Goal: Find specific page/section: Find specific page/section

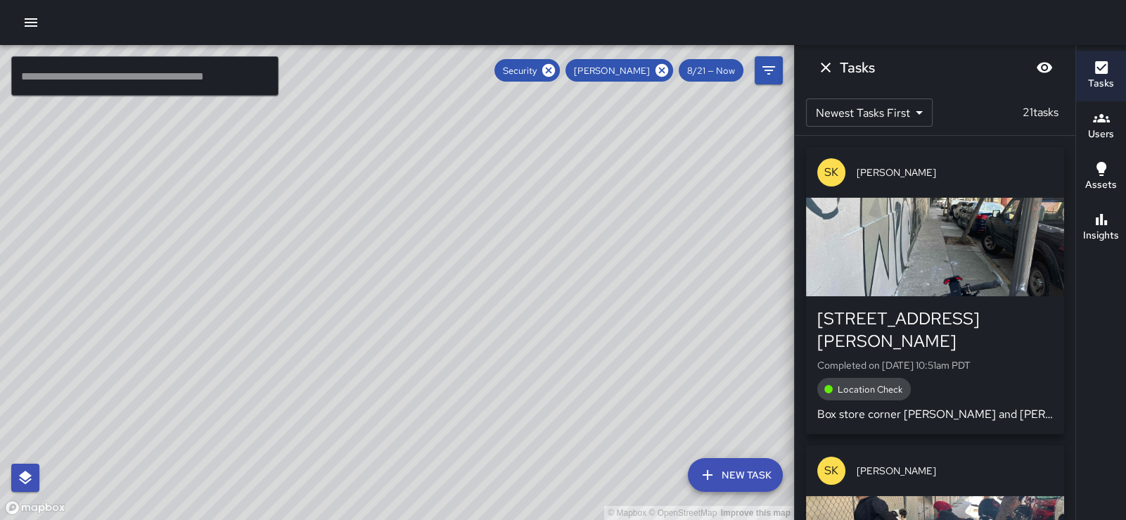
drag, startPoint x: 447, startPoint y: 94, endPoint x: 428, endPoint y: 167, distance: 74.7
click at [428, 167] on div "© Mapbox © OpenStreetMap Improve this map" at bounding box center [397, 282] width 794 height 475
drag, startPoint x: 515, startPoint y: 245, endPoint x: 323, endPoint y: 239, distance: 191.4
click at [323, 239] on div "© Mapbox © OpenStreetMap Improve this map" at bounding box center [397, 282] width 794 height 475
drag, startPoint x: 451, startPoint y: 290, endPoint x: 568, endPoint y: 223, distance: 135.5
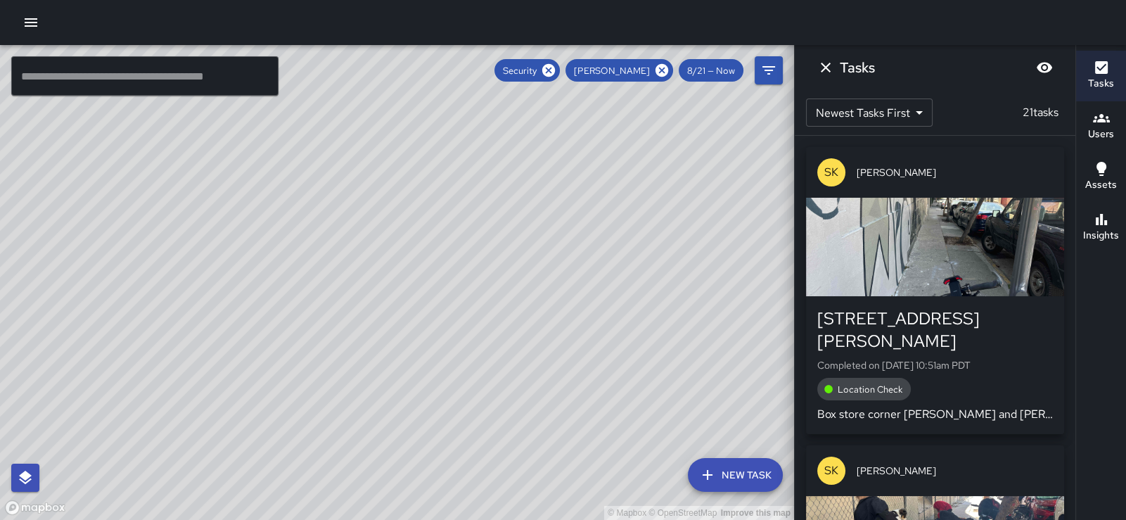
click at [568, 223] on div "© Mapbox © OpenStreetMap Improve this map" at bounding box center [397, 282] width 794 height 475
click at [468, 345] on div "© Mapbox © OpenStreetMap Improve this map" at bounding box center [397, 282] width 794 height 475
drag, startPoint x: 203, startPoint y: 369, endPoint x: 540, endPoint y: 321, distance: 341.0
click at [540, 321] on div "© Mapbox © OpenStreetMap Improve this map" at bounding box center [397, 282] width 794 height 475
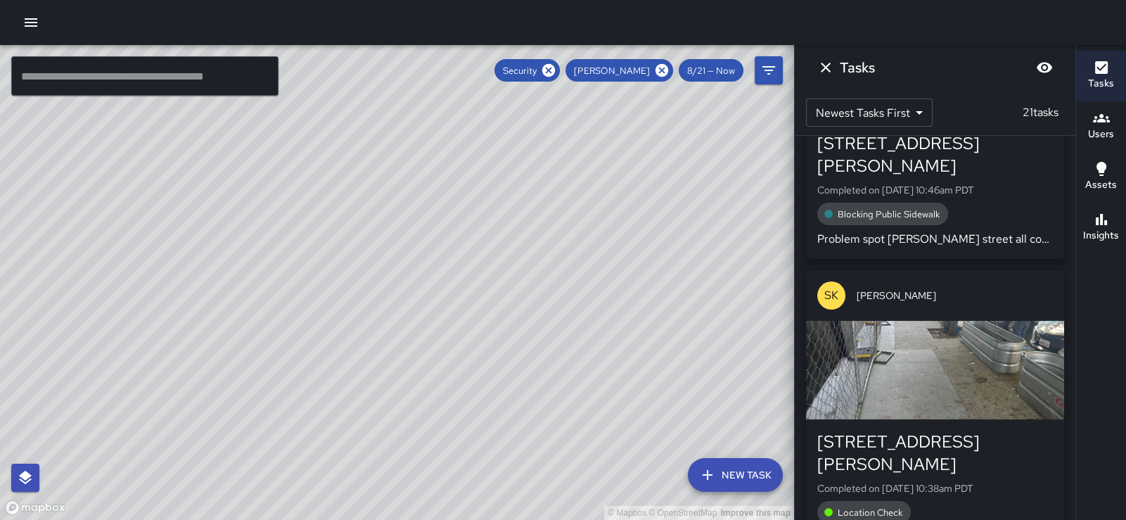
scroll to position [503, 0]
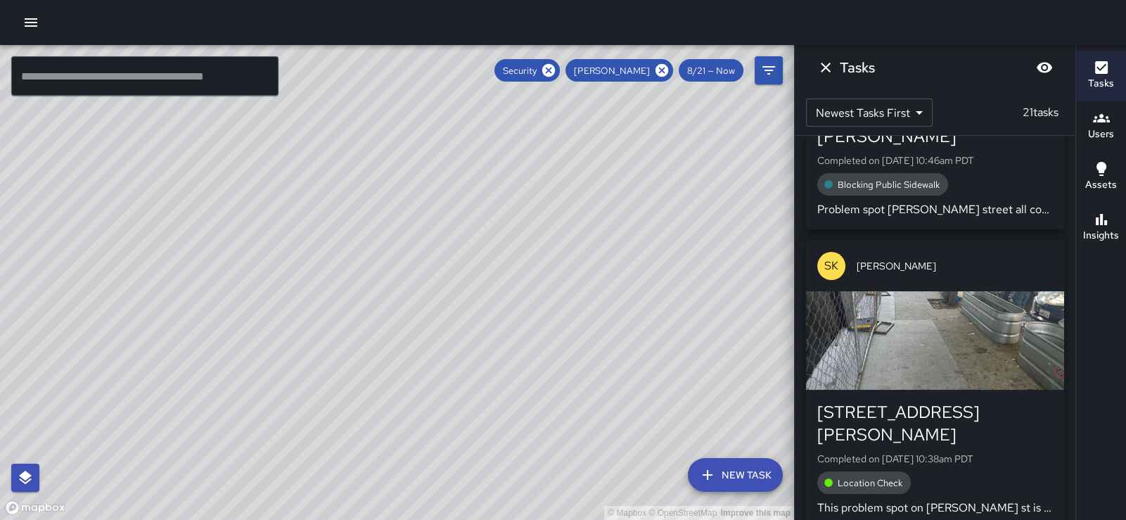
click at [899, 331] on div "button" at bounding box center [935, 340] width 258 height 98
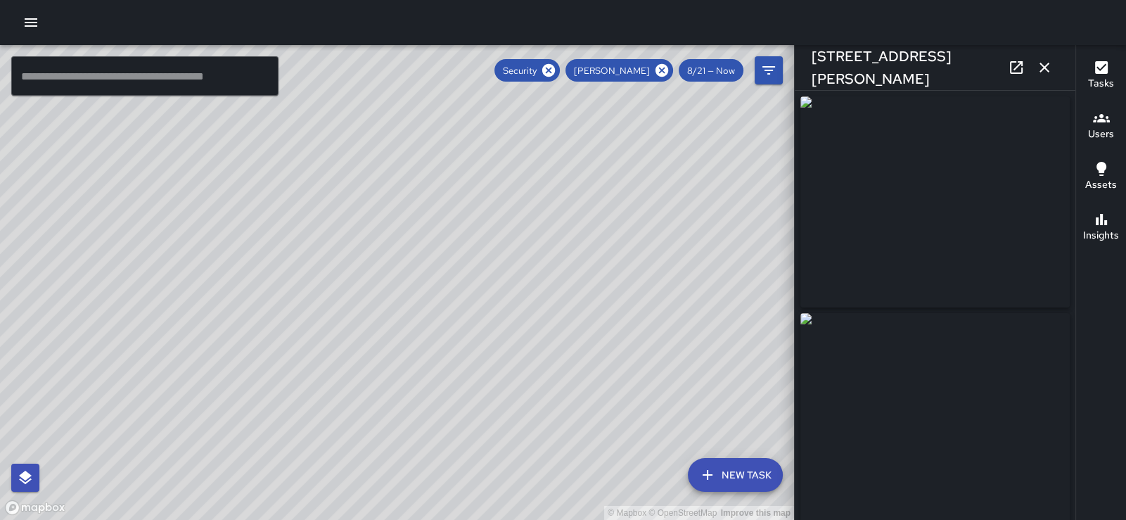
type input "**********"
click at [1043, 73] on icon "button" at bounding box center [1044, 67] width 17 height 17
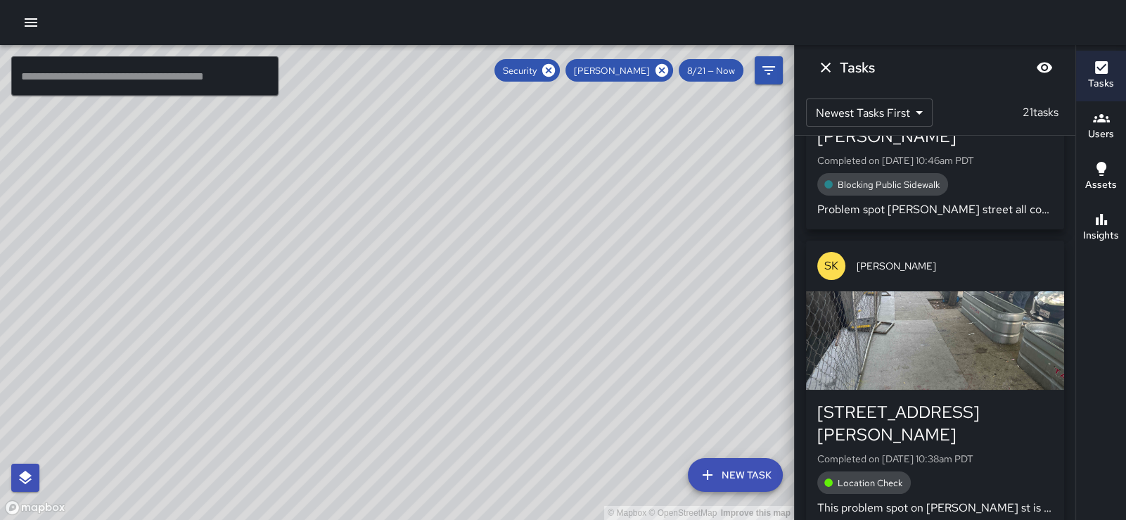
scroll to position [840, 0]
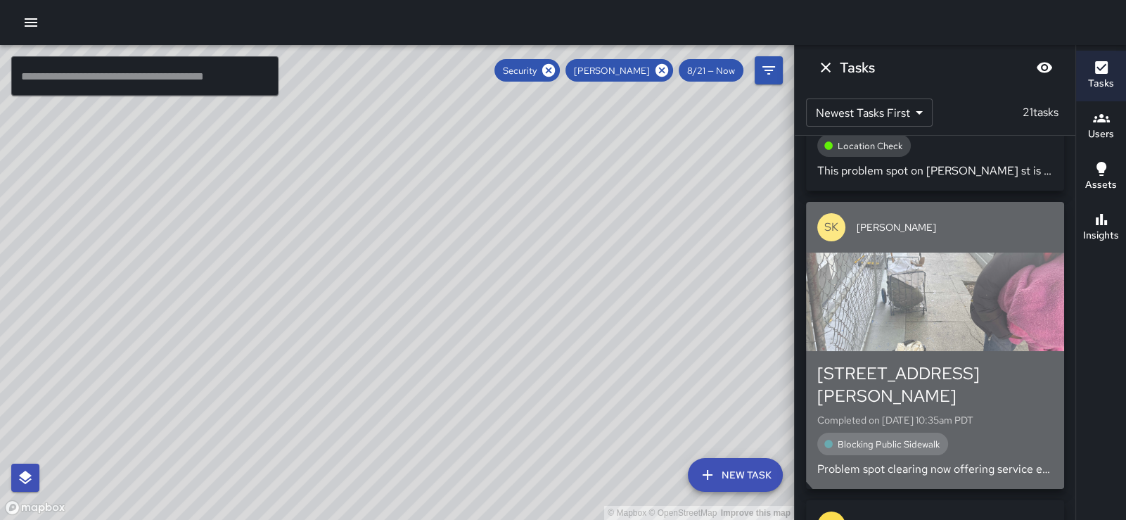
click at [987, 297] on div "button" at bounding box center [935, 301] width 258 height 98
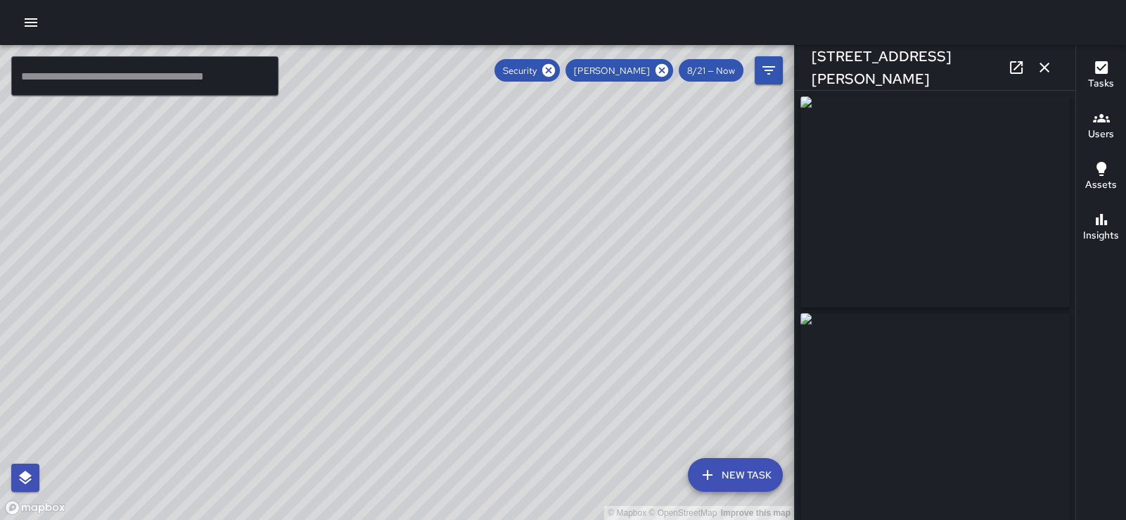
type input "**********"
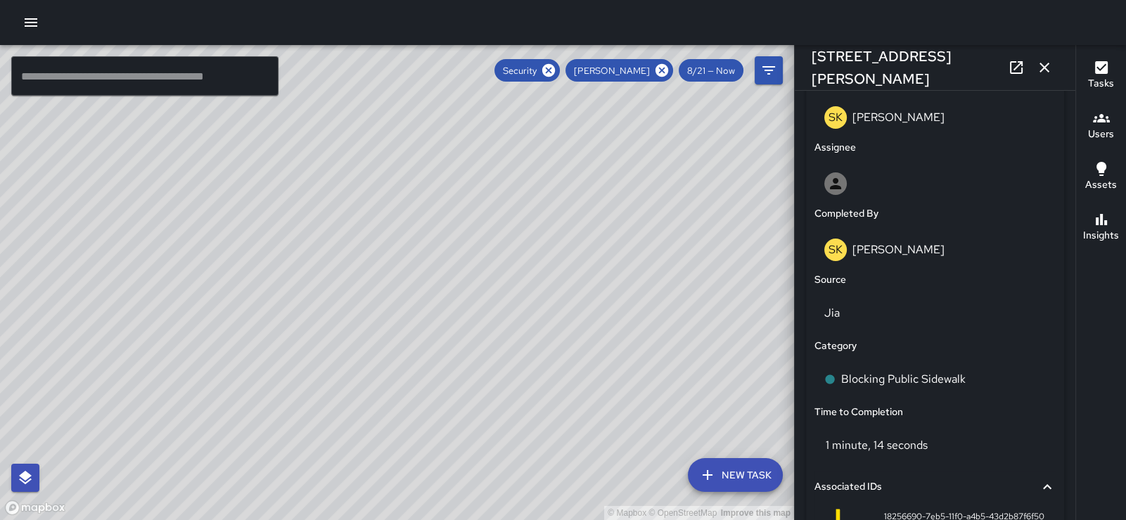
scroll to position [1037, 0]
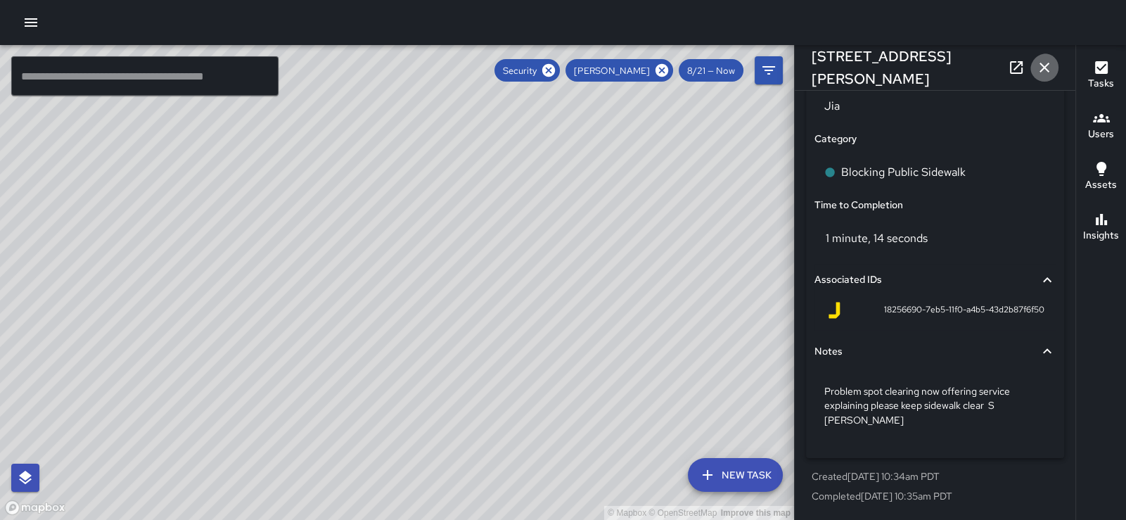
click at [1043, 67] on icon "button" at bounding box center [1044, 68] width 10 height 10
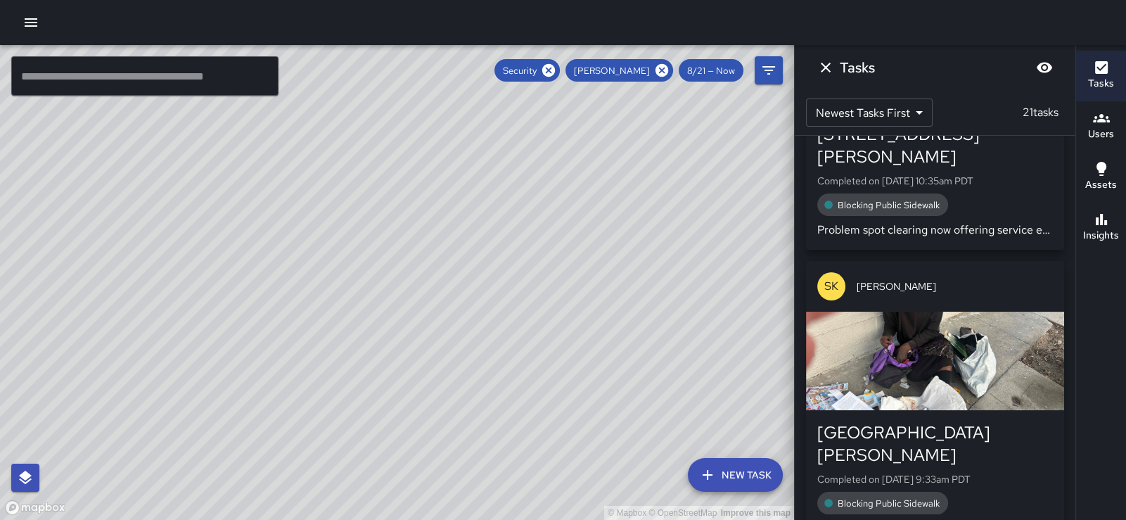
scroll to position [1093, 0]
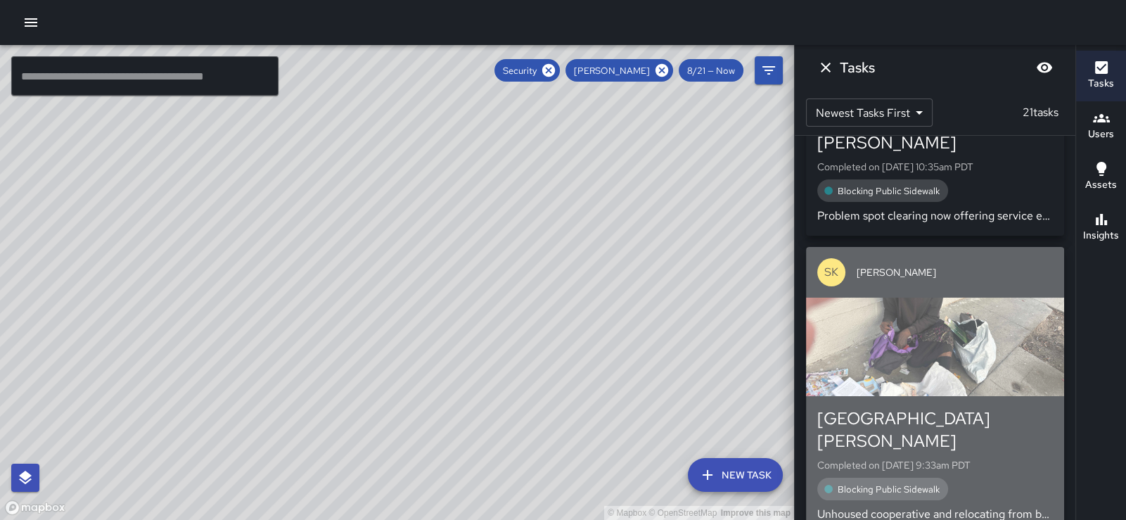
click at [990, 297] on div "button" at bounding box center [935, 346] width 258 height 98
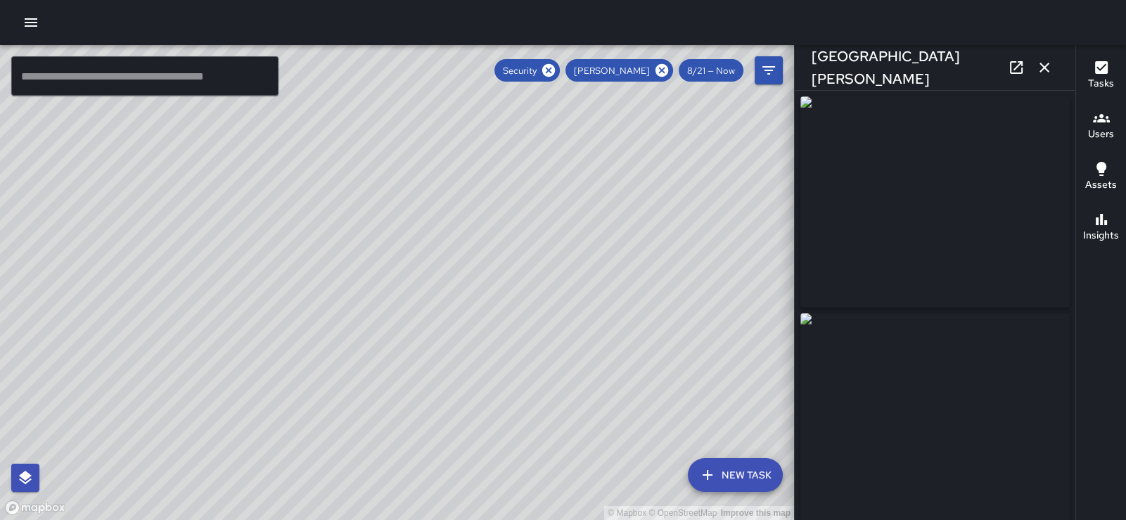
type input "**********"
click at [1048, 63] on icon "button" at bounding box center [1044, 67] width 17 height 17
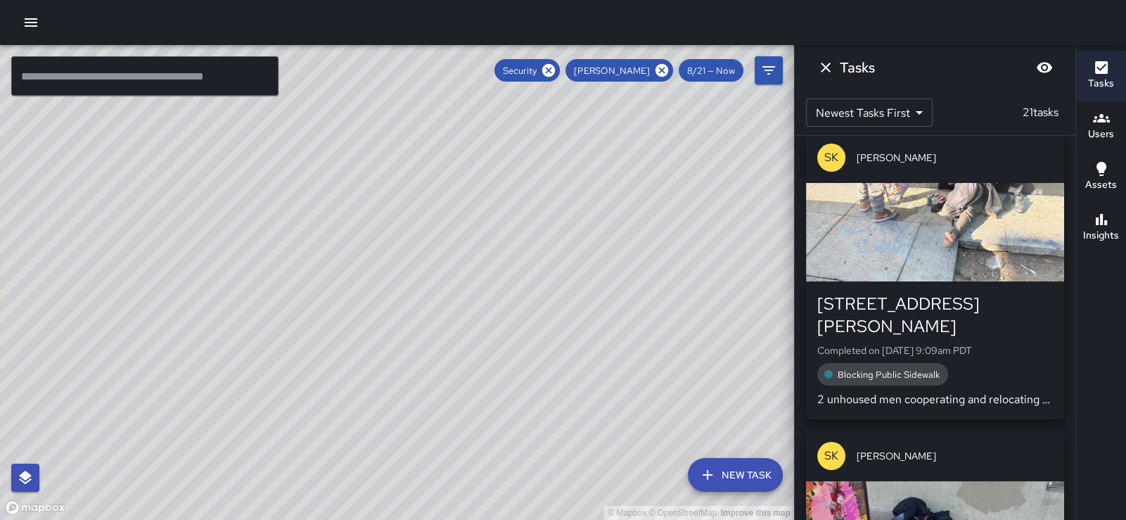
scroll to position [2438, 0]
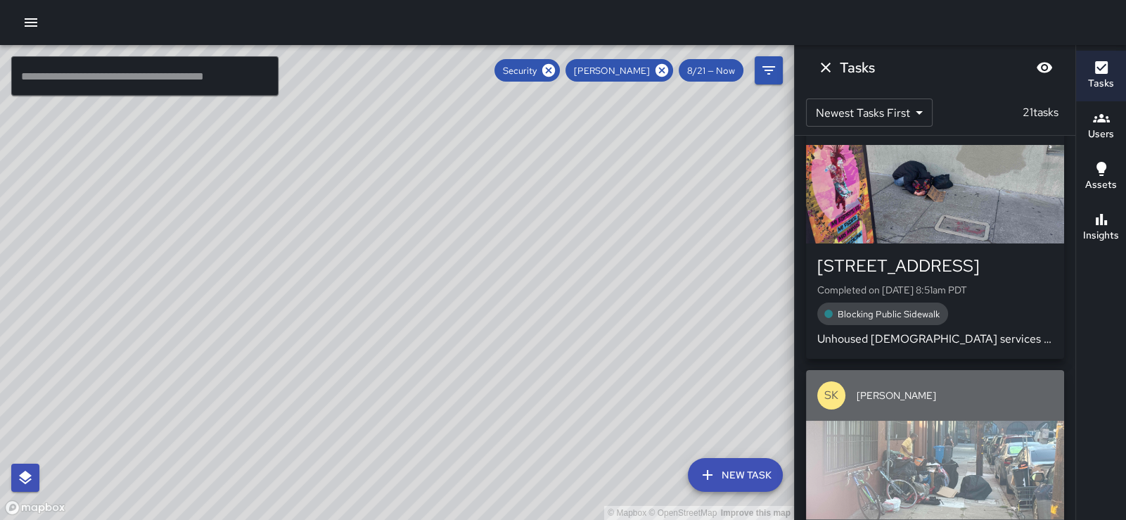
click at [942, 421] on div "button" at bounding box center [935, 470] width 258 height 98
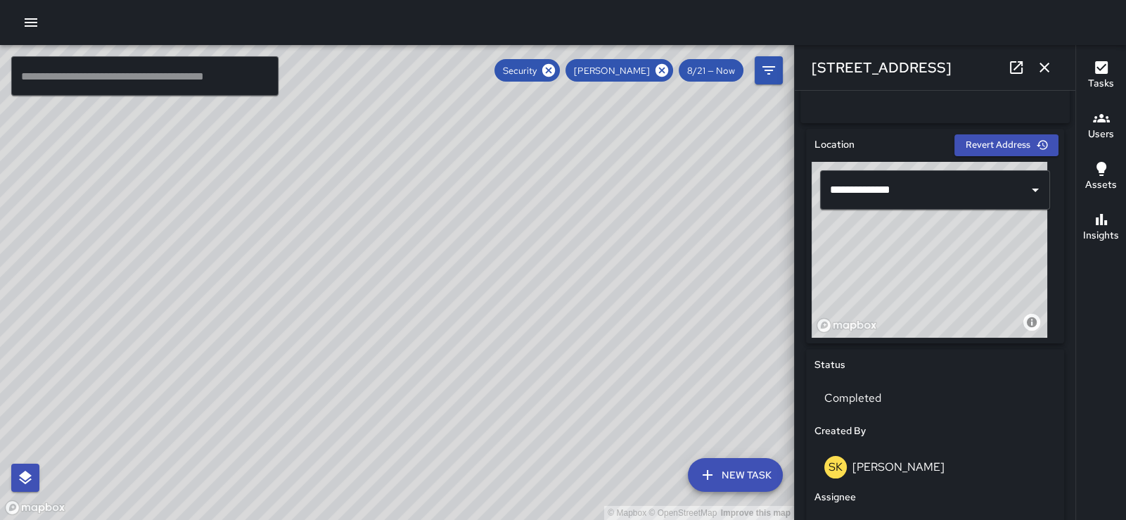
scroll to position [422, 0]
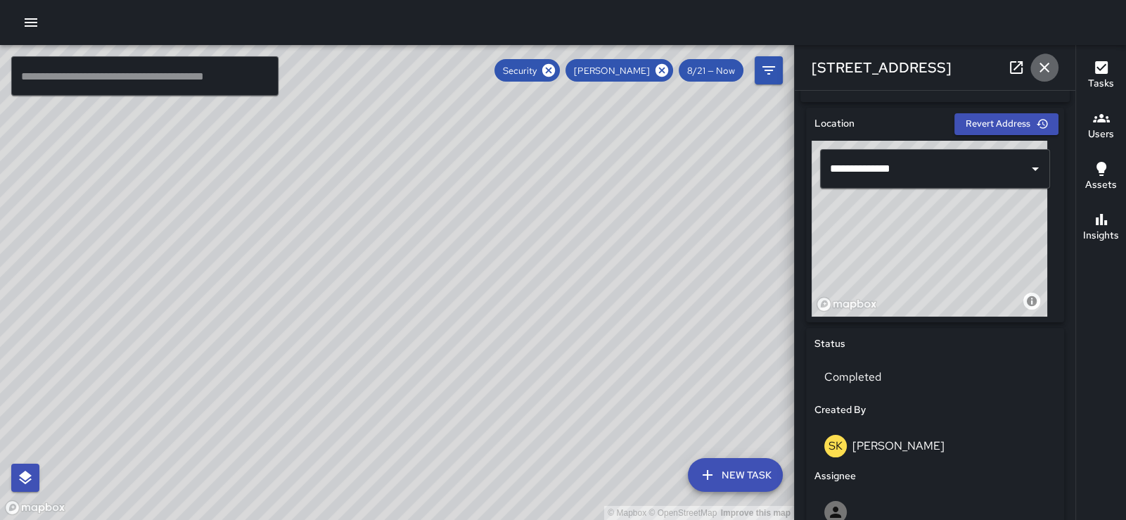
click at [1046, 66] on icon "button" at bounding box center [1044, 67] width 17 height 17
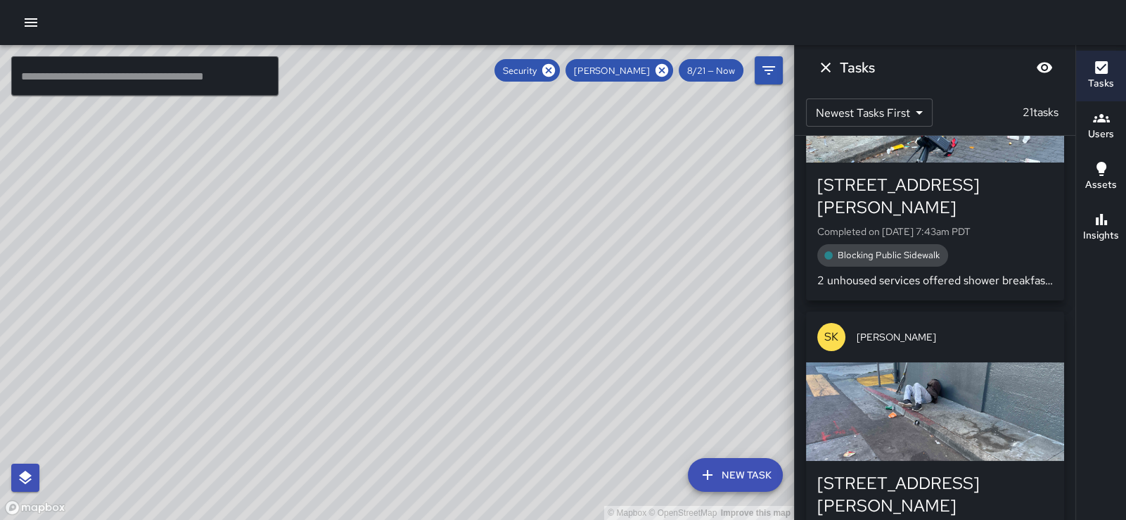
scroll to position [5129, 0]
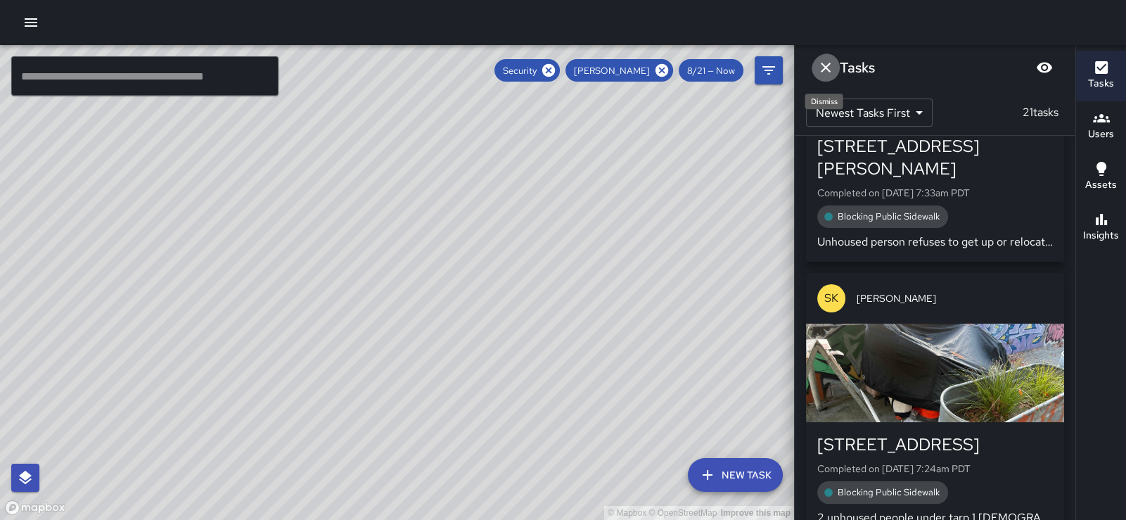
click at [830, 63] on icon "Dismiss" at bounding box center [825, 67] width 17 height 17
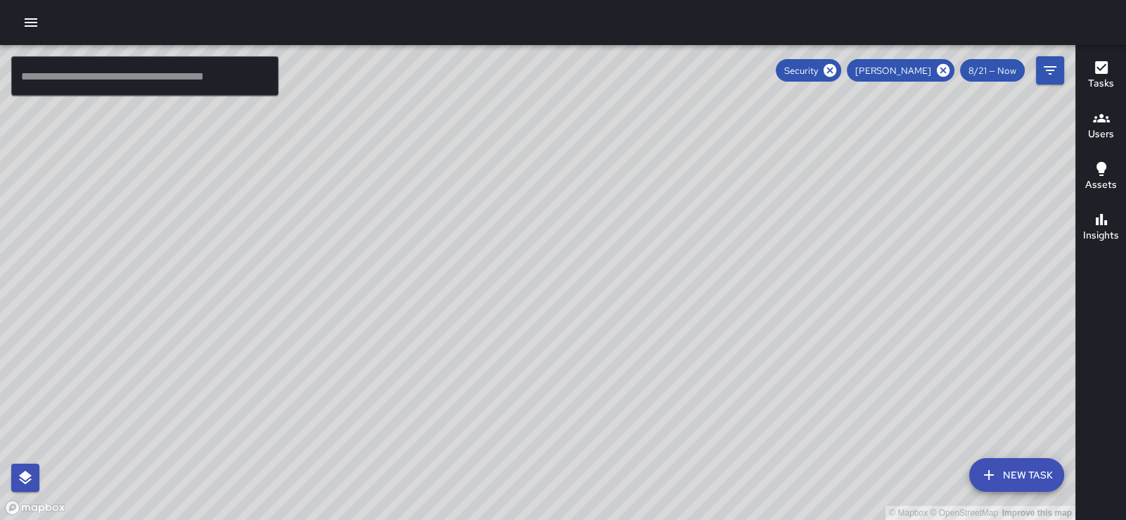
drag, startPoint x: 723, startPoint y: 143, endPoint x: 571, endPoint y: 406, distance: 303.1
click at [571, 406] on div "© Mapbox © OpenStreetMap Improve this map" at bounding box center [537, 282] width 1075 height 475
